Goal: Use online tool/utility: Utilize a website feature to perform a specific function

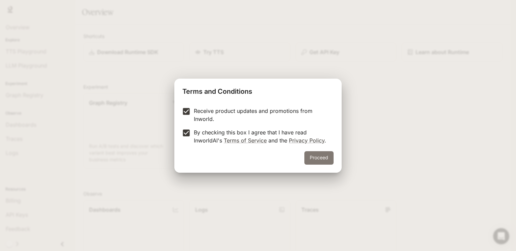
click at [315, 160] on button "Proceed" at bounding box center [318, 157] width 29 height 13
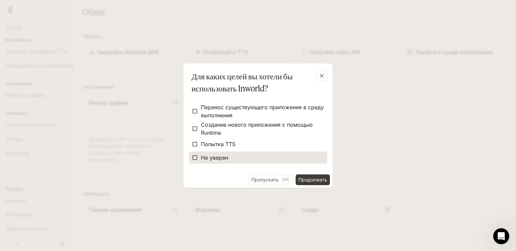
click at [215, 154] on font "Не уверен" at bounding box center [214, 157] width 27 height 7
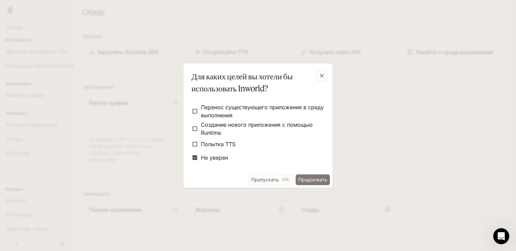
click at [310, 179] on font "Продолжать" at bounding box center [312, 180] width 29 height 6
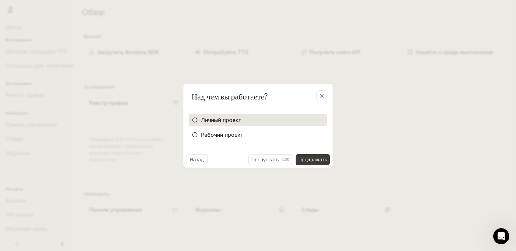
click at [218, 122] on font "Личный проект" at bounding box center [221, 119] width 40 height 7
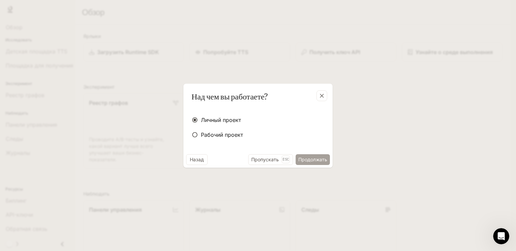
click at [318, 158] on font "Продолжать" at bounding box center [312, 159] width 29 height 6
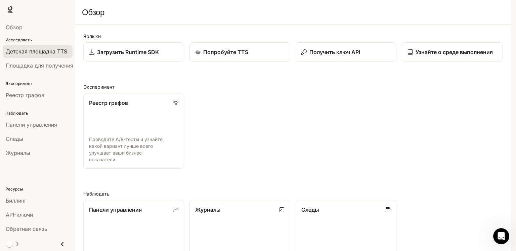
click at [60, 51] on font "Детская площадка TTS" at bounding box center [36, 51] width 61 height 7
